Goal: Information Seeking & Learning: Learn about a topic

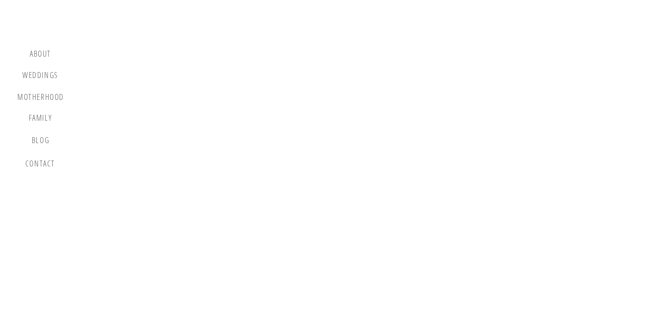
scroll to position [6948, 0]
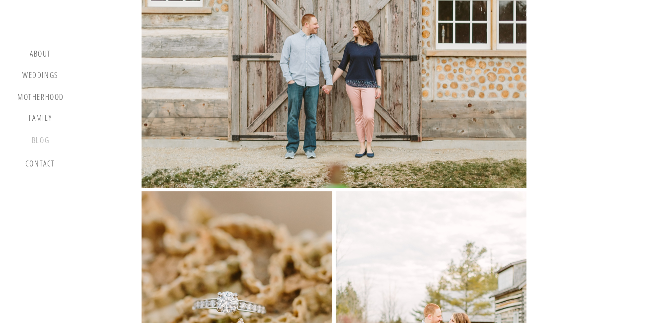
click at [37, 138] on div "blog" at bounding box center [40, 142] width 29 height 14
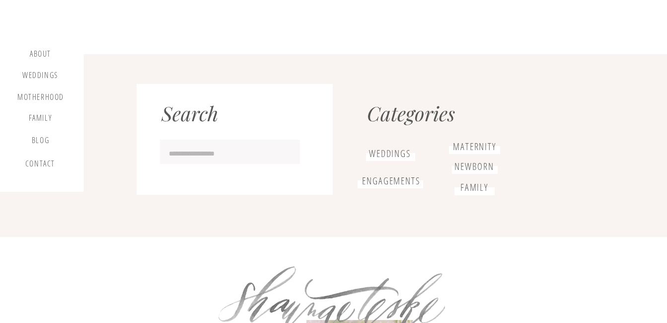
scroll to position [1442, 0]
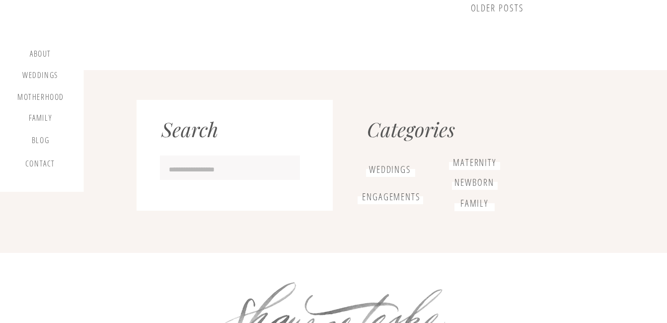
click at [394, 195] on h1 "engagementS" at bounding box center [391, 196] width 68 height 11
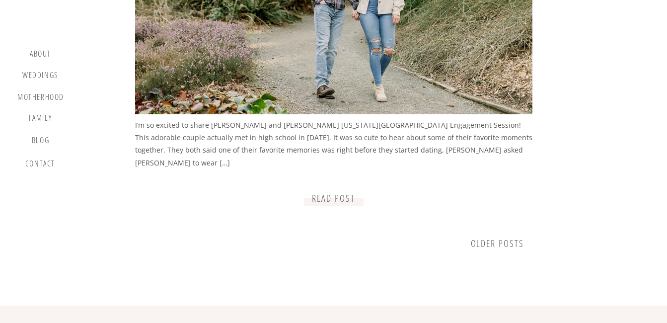
scroll to position [1241, 0]
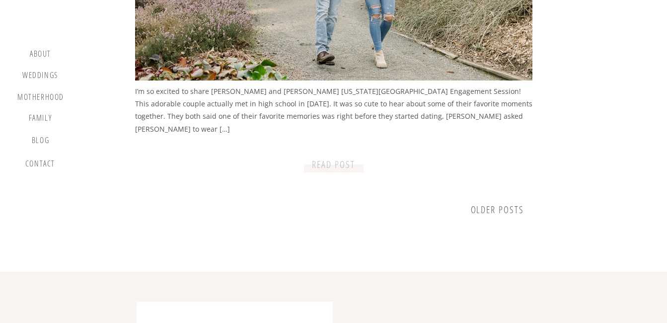
click at [338, 166] on p "READ post" at bounding box center [333, 165] width 52 height 12
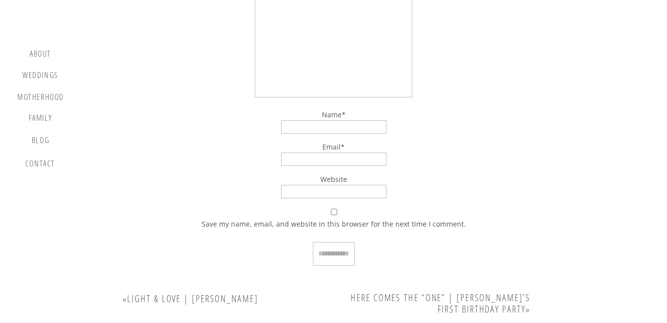
scroll to position [8834, 0]
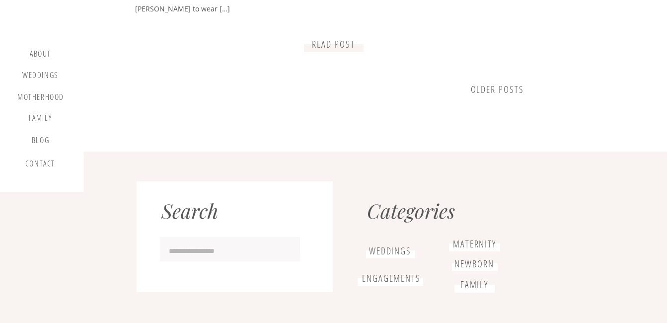
scroll to position [1390, 0]
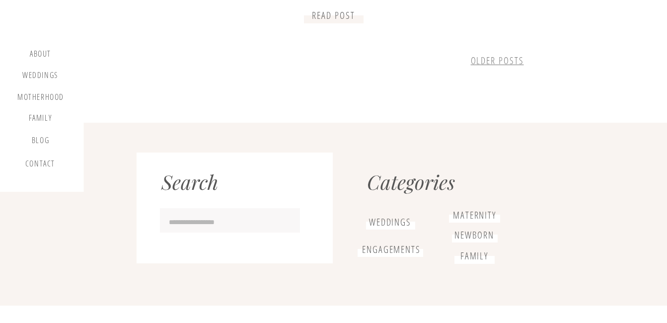
click at [502, 58] on link "older Posts" at bounding box center [497, 60] width 53 height 13
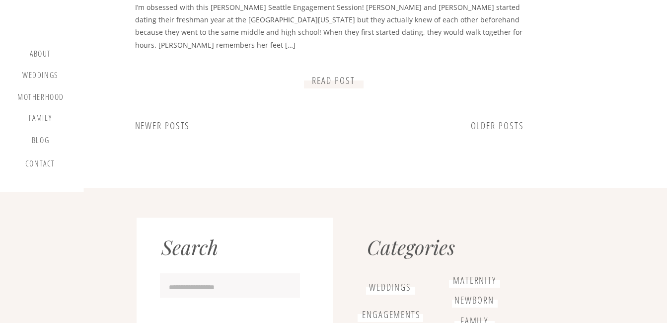
scroll to position [1340, 0]
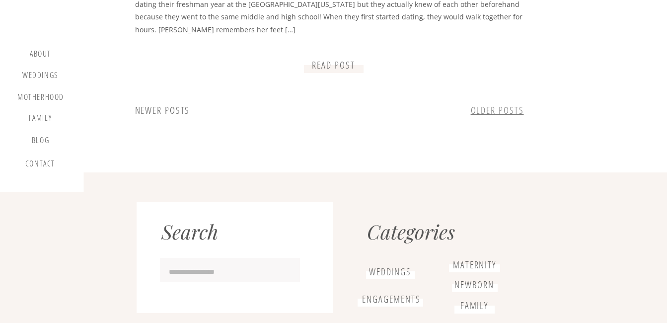
click at [509, 115] on link "older Posts" at bounding box center [497, 110] width 53 height 13
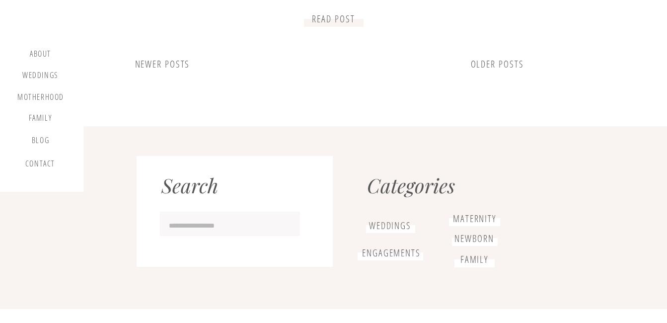
scroll to position [1390, 0]
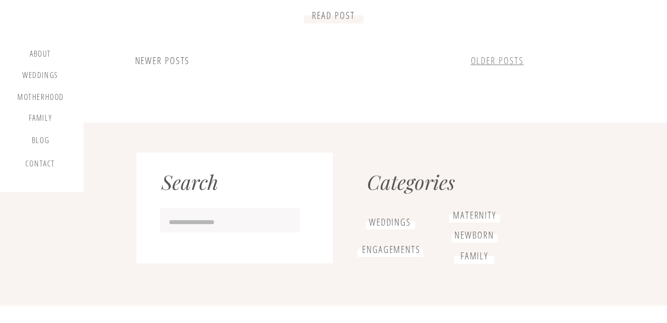
click at [512, 57] on link "older Posts" at bounding box center [497, 60] width 53 height 13
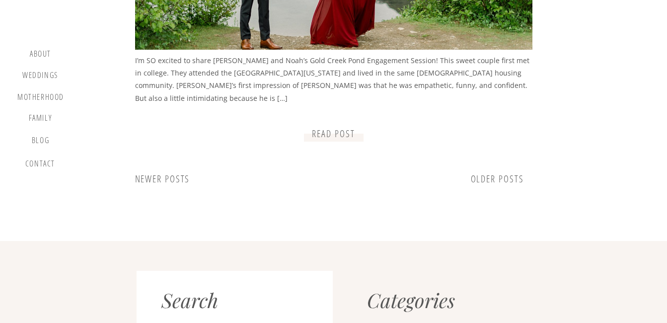
scroll to position [1290, 0]
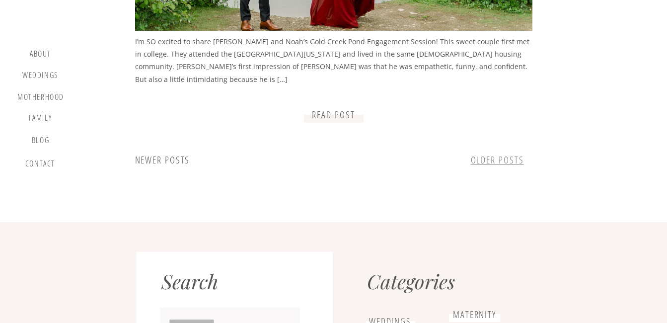
click at [484, 155] on link "older Posts" at bounding box center [497, 159] width 53 height 13
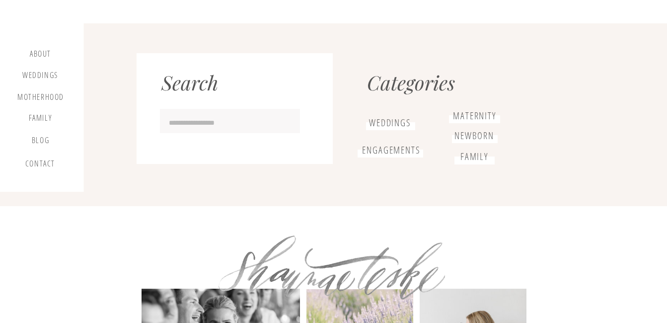
scroll to position [1340, 0]
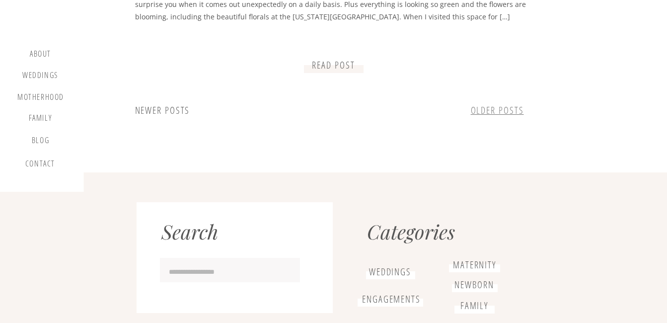
click at [499, 105] on link "older Posts" at bounding box center [497, 110] width 53 height 13
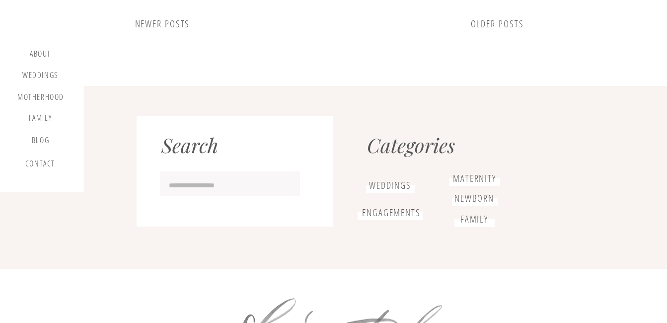
scroll to position [1340, 0]
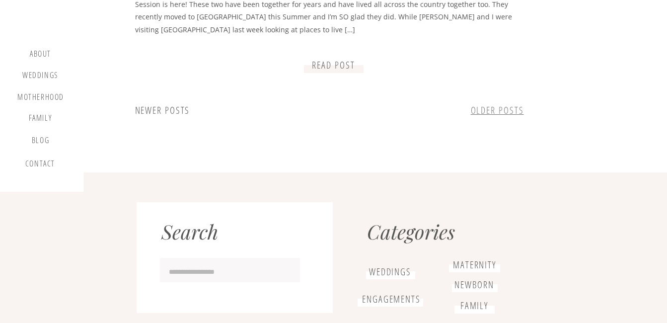
click at [507, 110] on link "older Posts" at bounding box center [497, 110] width 53 height 13
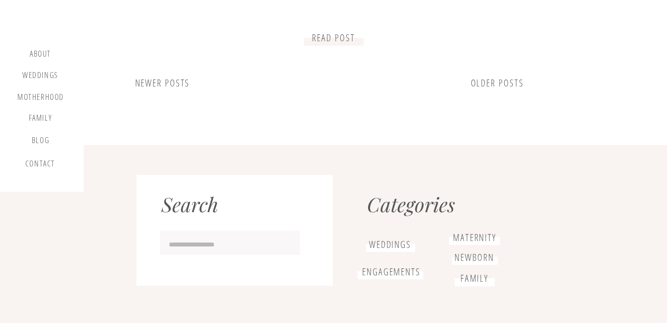
scroll to position [1290, 0]
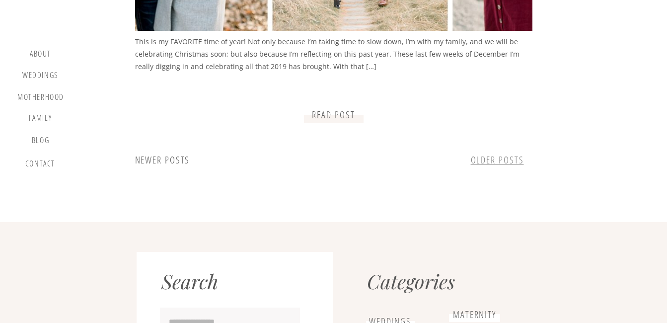
click at [500, 160] on link "older Posts" at bounding box center [497, 159] width 53 height 13
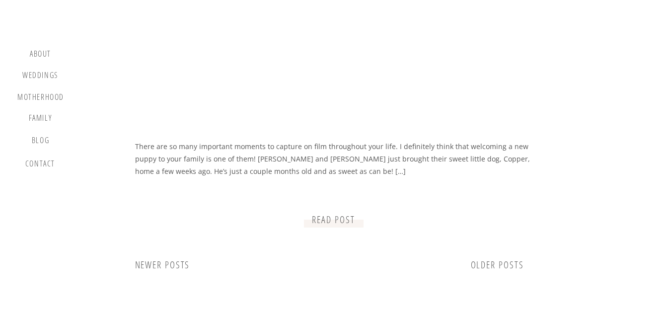
scroll to position [1191, 0]
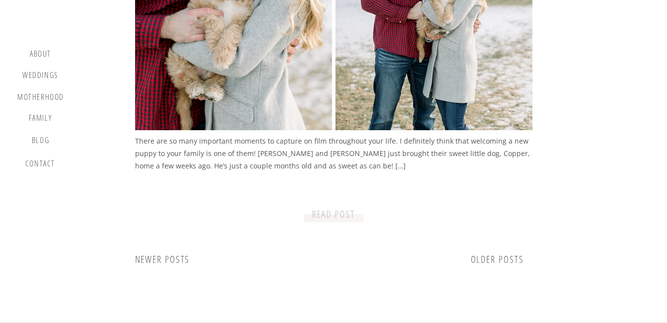
click at [332, 217] on p "READ post" at bounding box center [333, 214] width 52 height 12
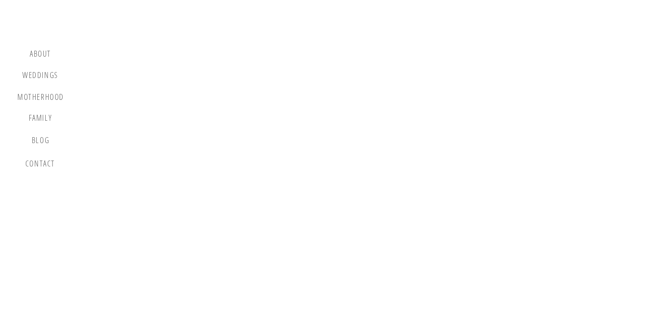
scroll to position [1638, 0]
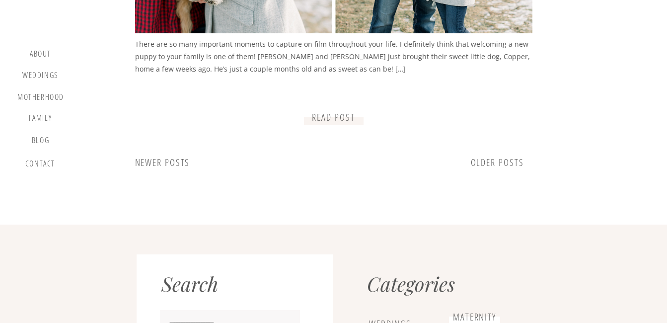
scroll to position [1290, 0]
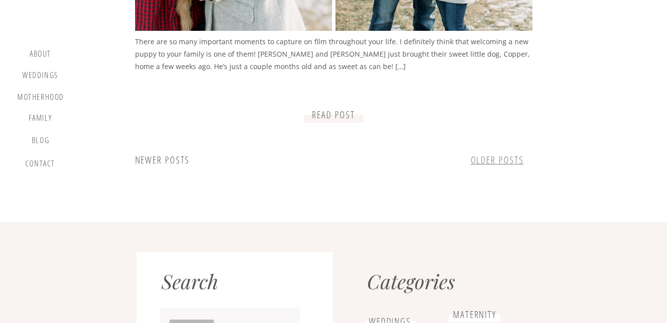
click at [496, 158] on link "older Posts" at bounding box center [497, 159] width 53 height 13
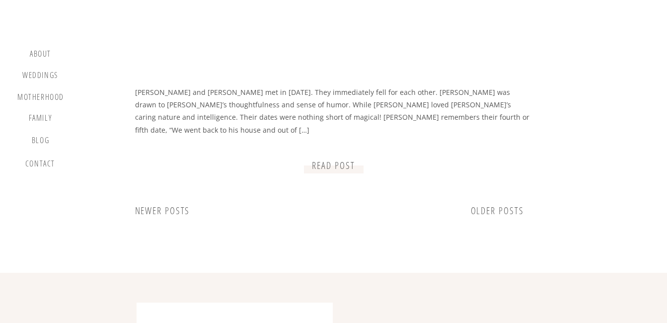
scroll to position [1241, 0]
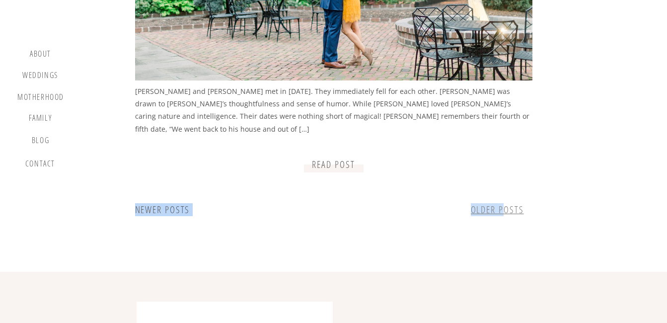
drag, startPoint x: 508, startPoint y: 202, endPoint x: 504, endPoint y: 210, distance: 9.5
click at [504, 210] on link "older Posts" at bounding box center [497, 209] width 53 height 13
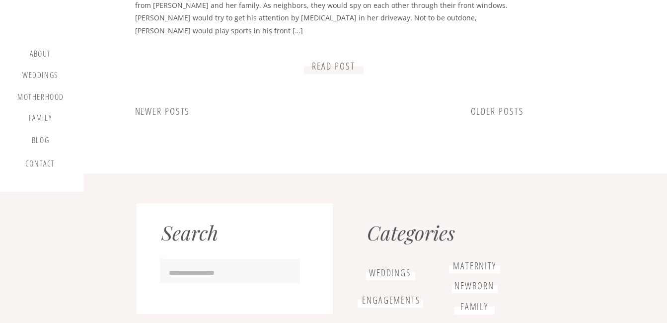
scroll to position [1340, 0]
click at [503, 106] on link "older Posts" at bounding box center [497, 110] width 53 height 13
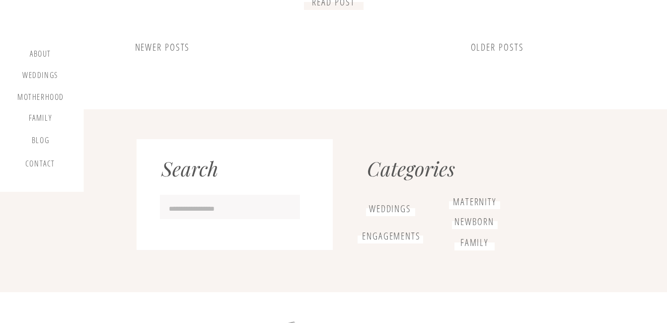
scroll to position [1439, 0]
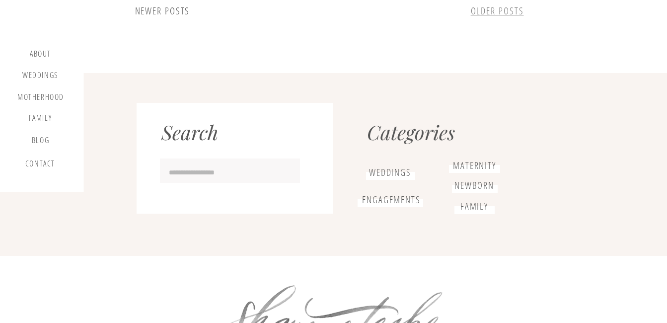
click at [501, 7] on link "older Posts" at bounding box center [497, 10] width 53 height 13
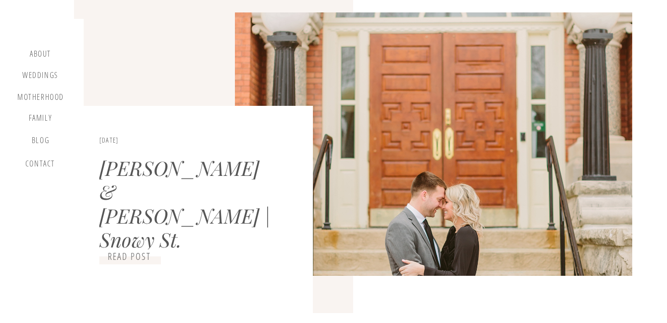
scroll to position [248, 0]
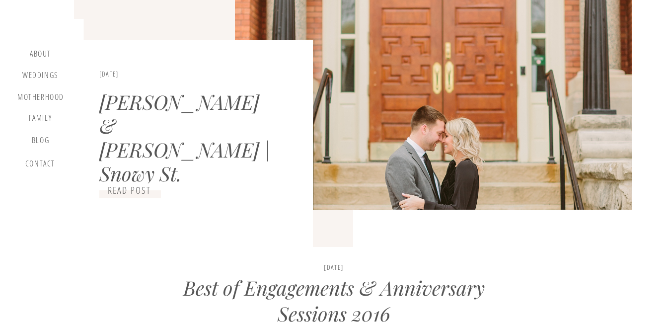
click at [139, 191] on h3 "read post" at bounding box center [129, 191] width 61 height 12
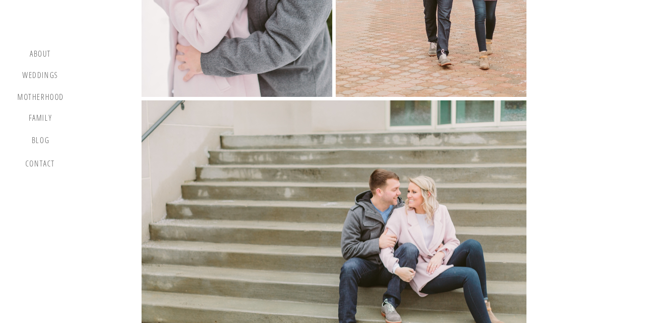
scroll to position [5360, 0]
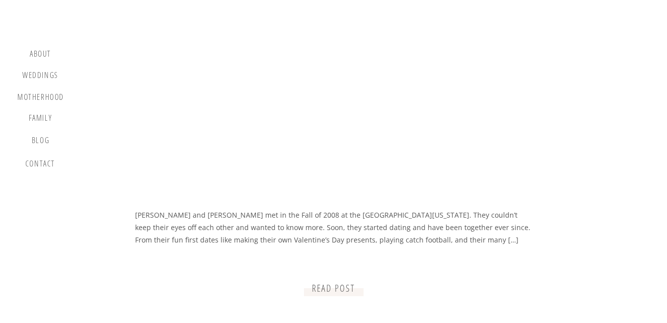
scroll to position [1142, 0]
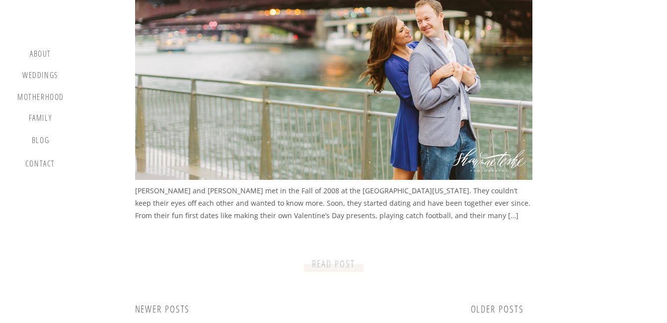
click at [336, 263] on p "READ post" at bounding box center [333, 264] width 52 height 12
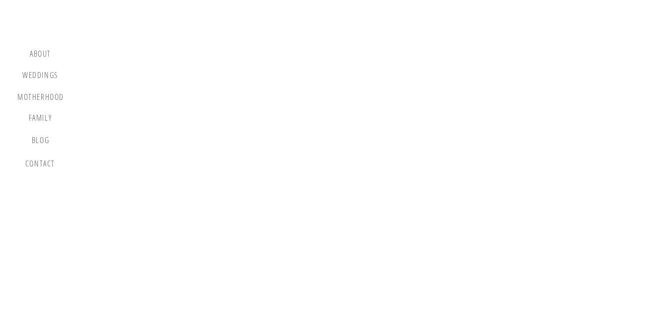
scroll to position [7345, 0]
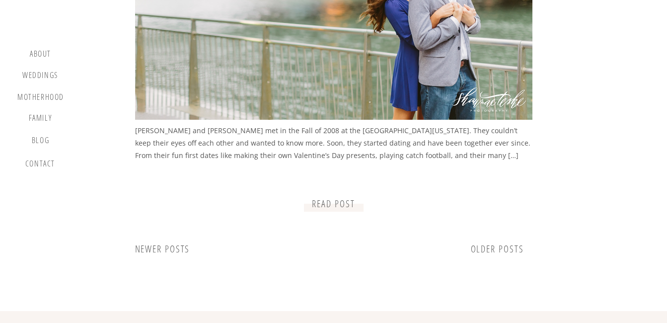
scroll to position [1290, 0]
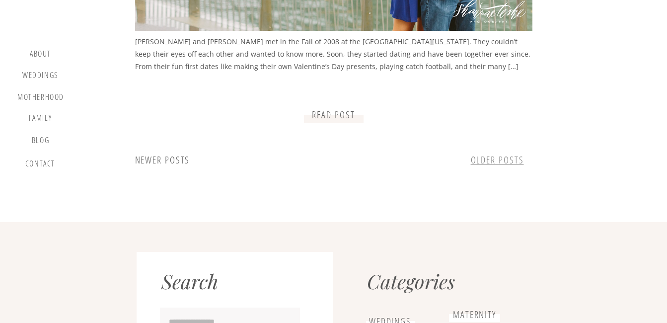
click at [501, 164] on link "older Posts" at bounding box center [497, 159] width 53 height 13
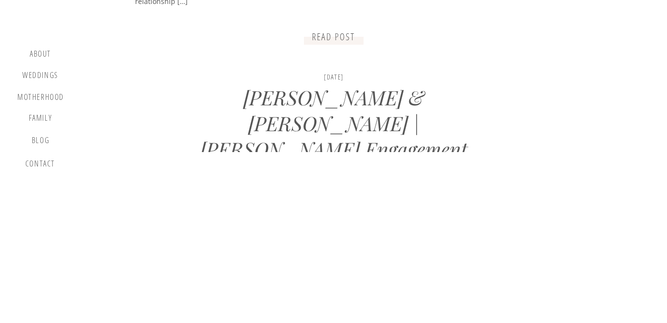
scroll to position [893, 0]
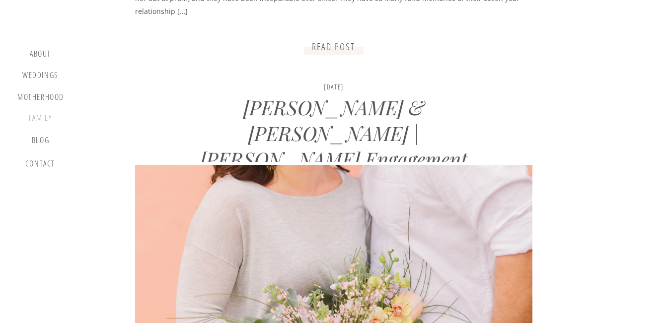
click at [37, 117] on div "Family" at bounding box center [40, 119] width 38 height 13
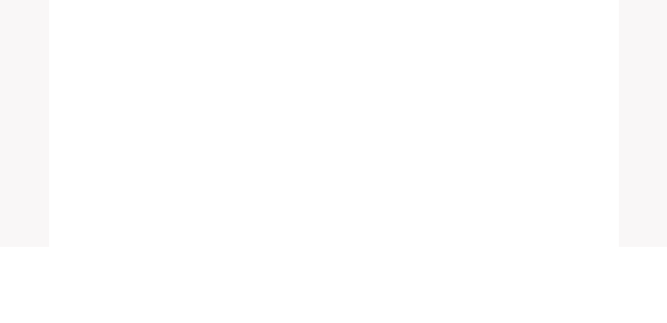
scroll to position [1092, 0]
